Goal: Find specific page/section: Find specific page/section

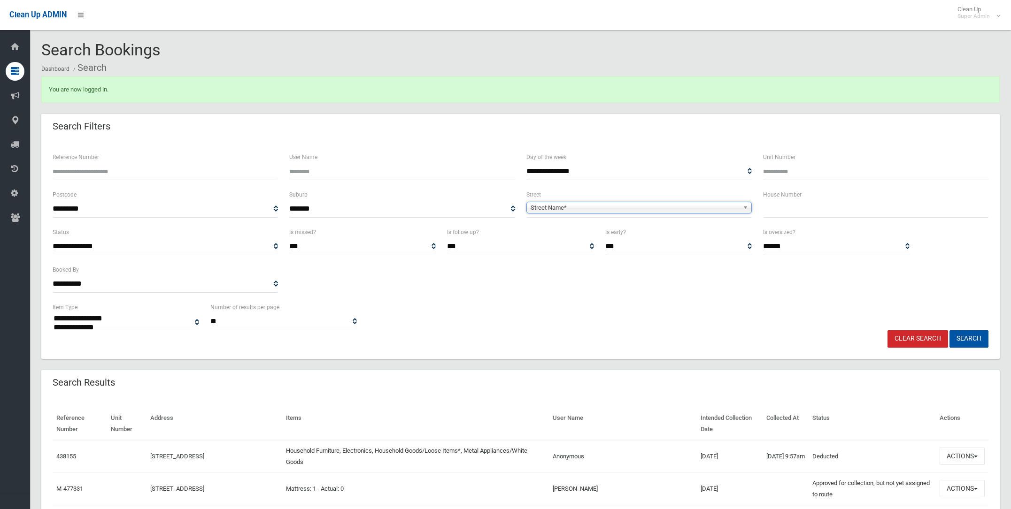
select select
click at [551, 206] on span "Street Name*" at bounding box center [634, 207] width 208 height 11
type input "******"
click at [598, 230] on li "[PERSON_NAME][GEOGRAPHIC_DATA] ([GEOGRAPHIC_DATA])" at bounding box center [638, 234] width 221 height 12
click at [977, 340] on button "Search" at bounding box center [968, 338] width 39 height 17
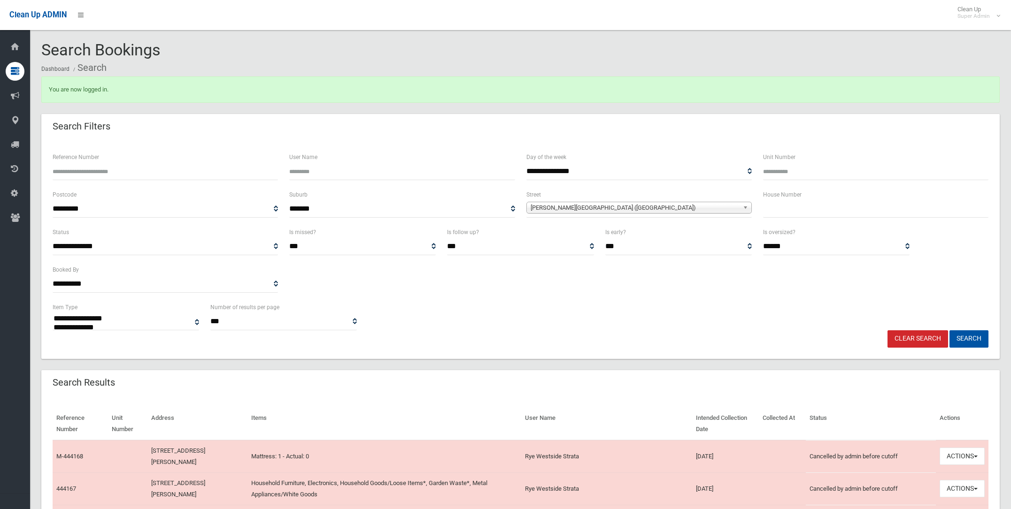
select select
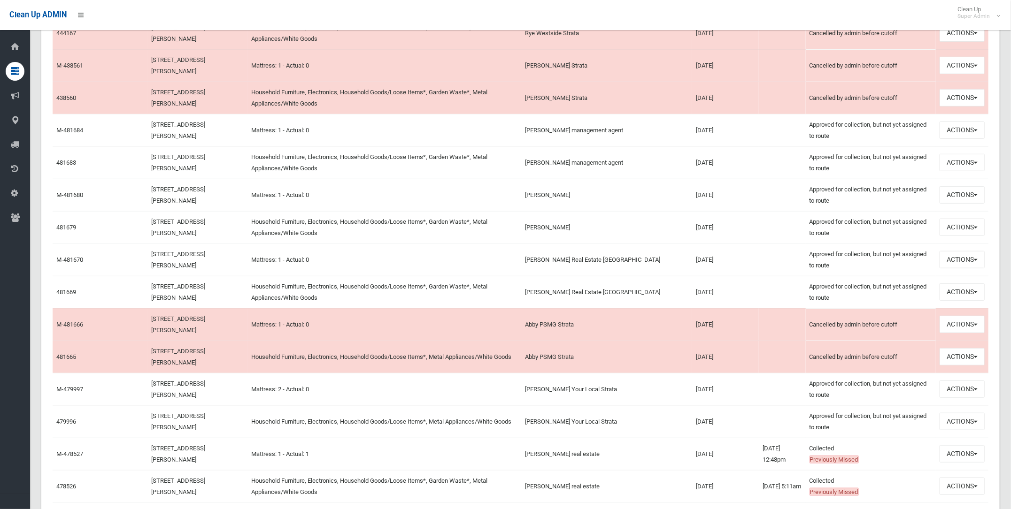
scroll to position [469, 0]
